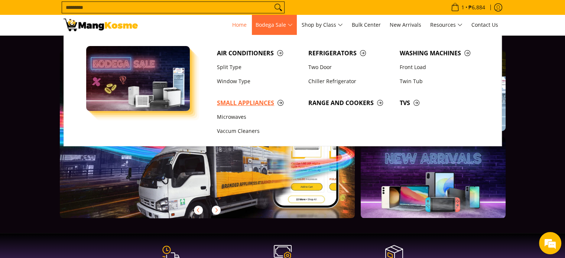
click at [232, 100] on span "Small Appliances" at bounding box center [259, 102] width 84 height 9
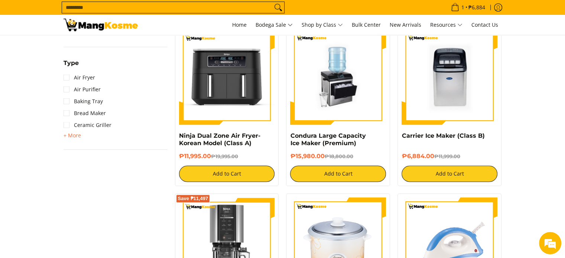
scroll to position [409, 0]
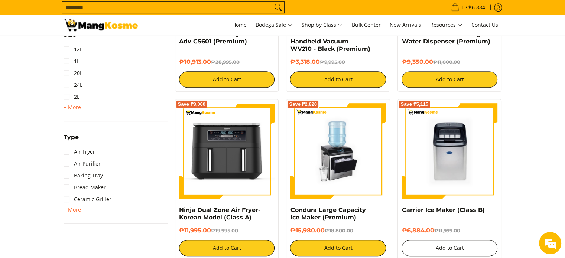
click at [449, 247] on button "Add to Cart" at bounding box center [449, 248] width 96 height 16
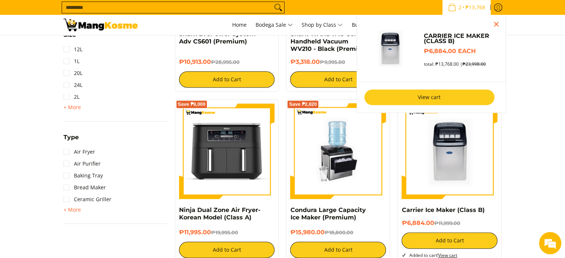
click at [433, 99] on link "View cart" at bounding box center [429, 97] width 130 height 16
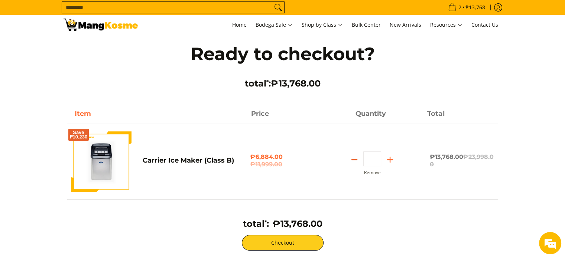
click at [354, 159] on icon "Subtract" at bounding box center [354, 159] width 10 height 10
type input "*"
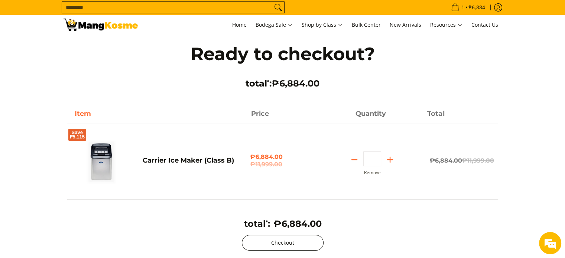
click at [275, 242] on button "Checkout" at bounding box center [283, 243] width 82 height 16
